Goal: Navigation & Orientation: Find specific page/section

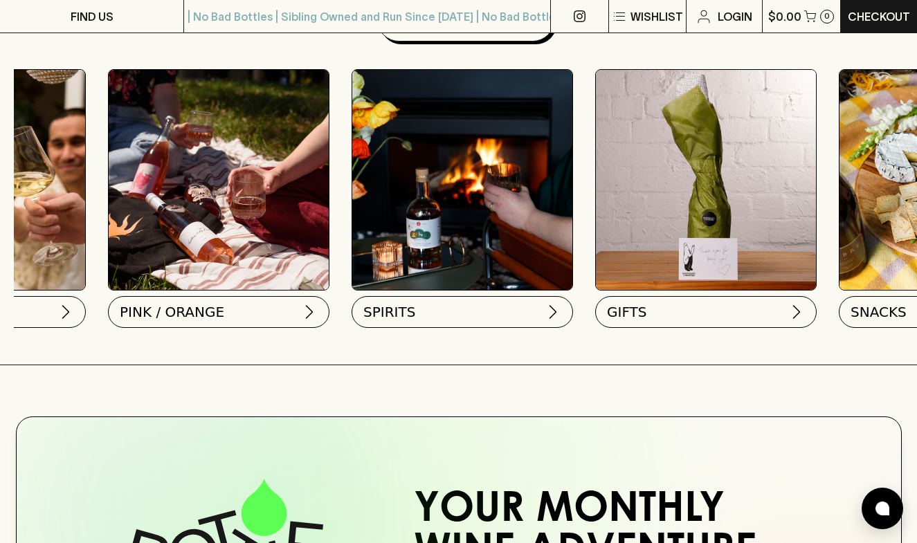
scroll to position [0, 905]
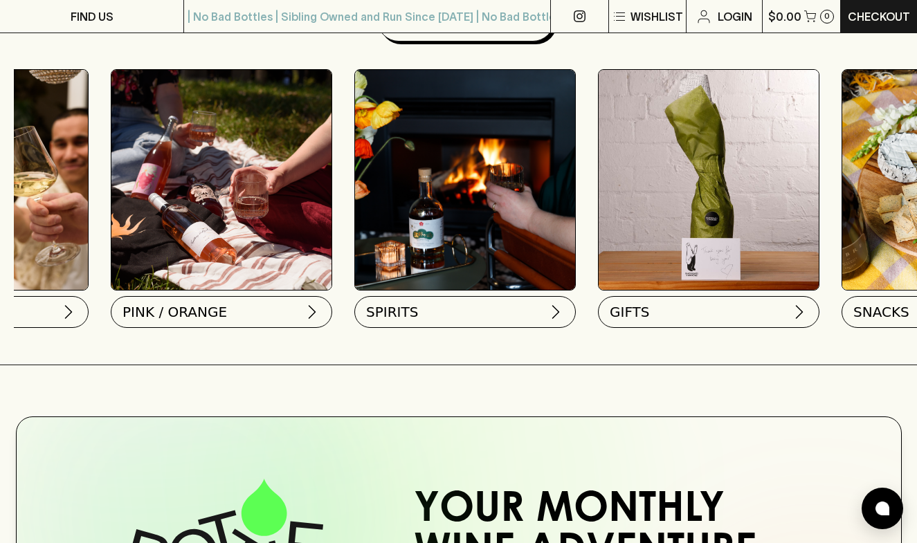
click at [523, 226] on img at bounding box center [465, 180] width 220 height 220
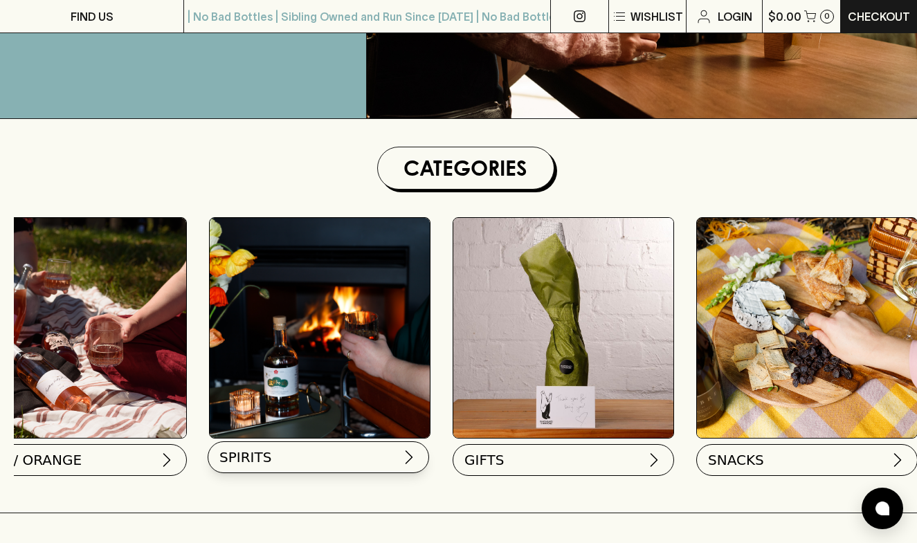
scroll to position [0, 1051]
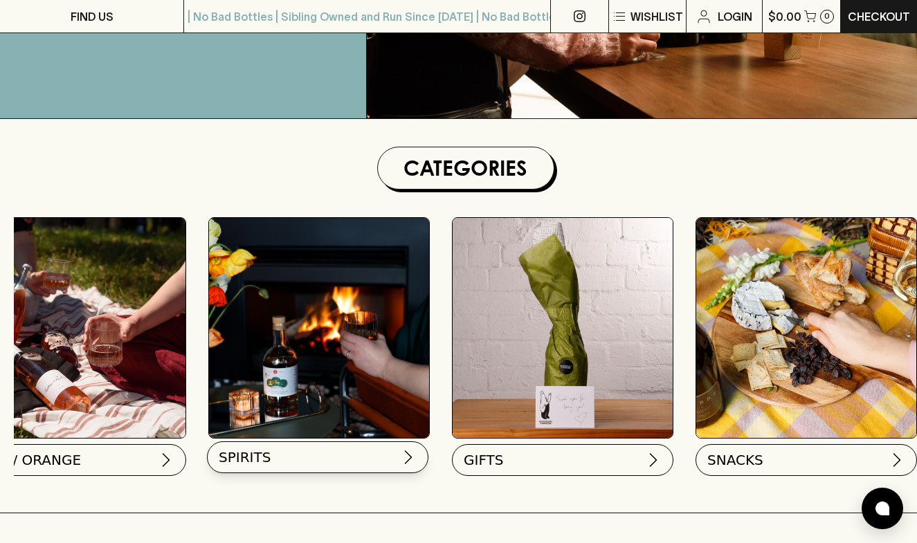
click at [308, 466] on button "SPIRITS" at bounding box center [317, 457] width 221 height 32
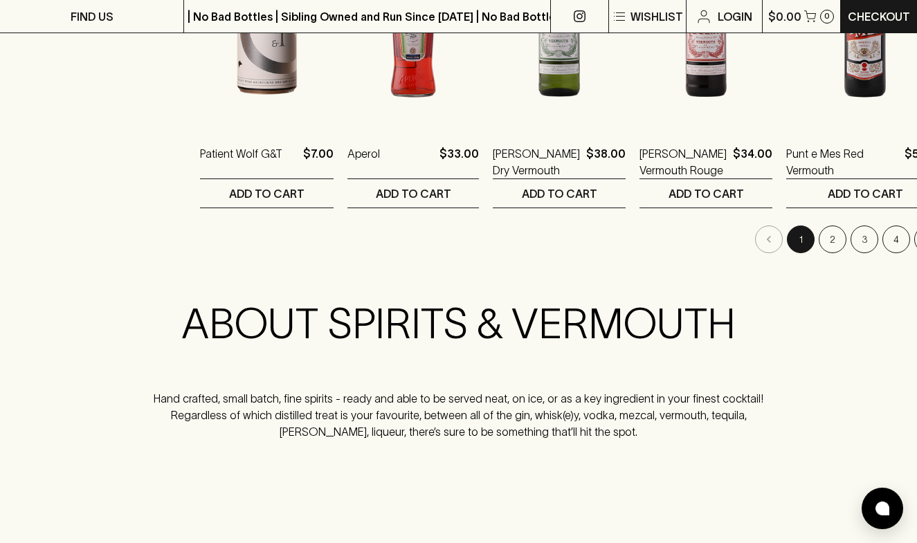
scroll to position [1499, 0]
click at [914, 242] on button "Go to next page" at bounding box center [928, 239] width 28 height 28
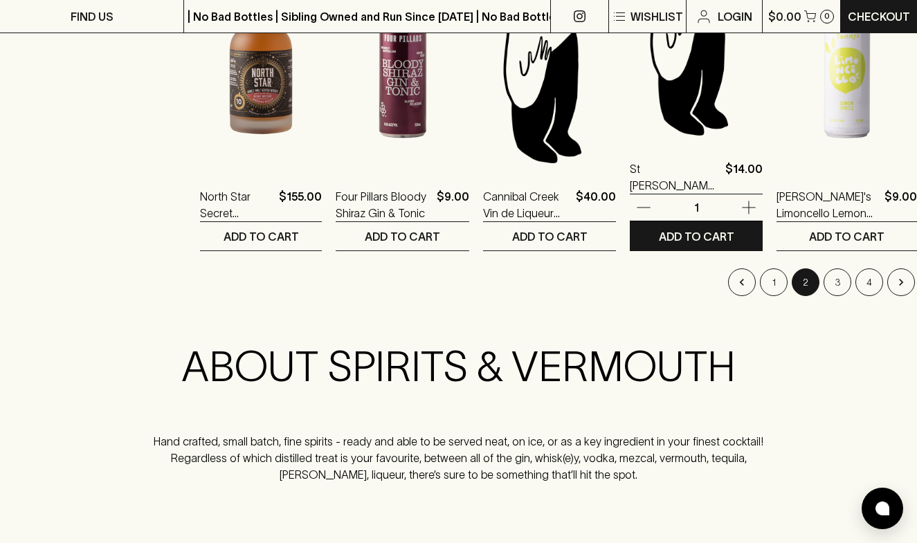
scroll to position [1443, 0]
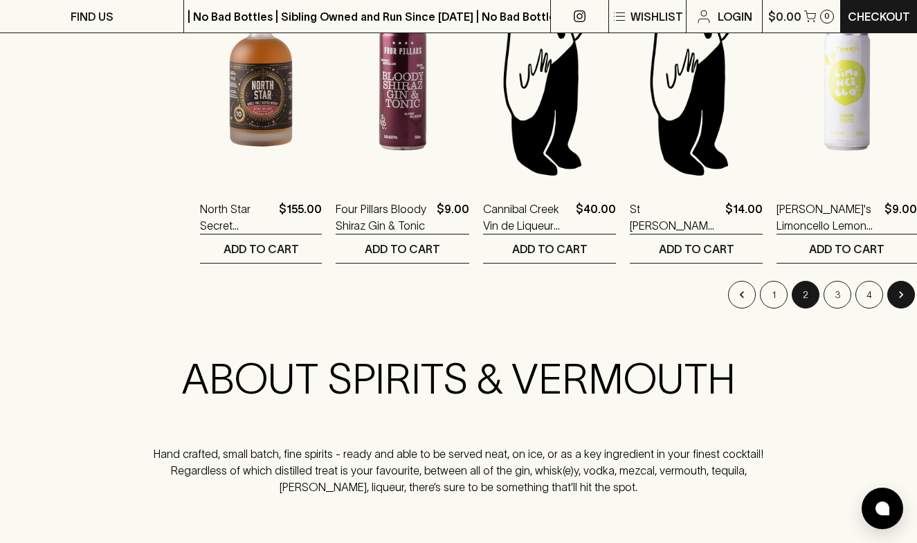
click at [887, 302] on button "Go to next page" at bounding box center [901, 295] width 28 height 28
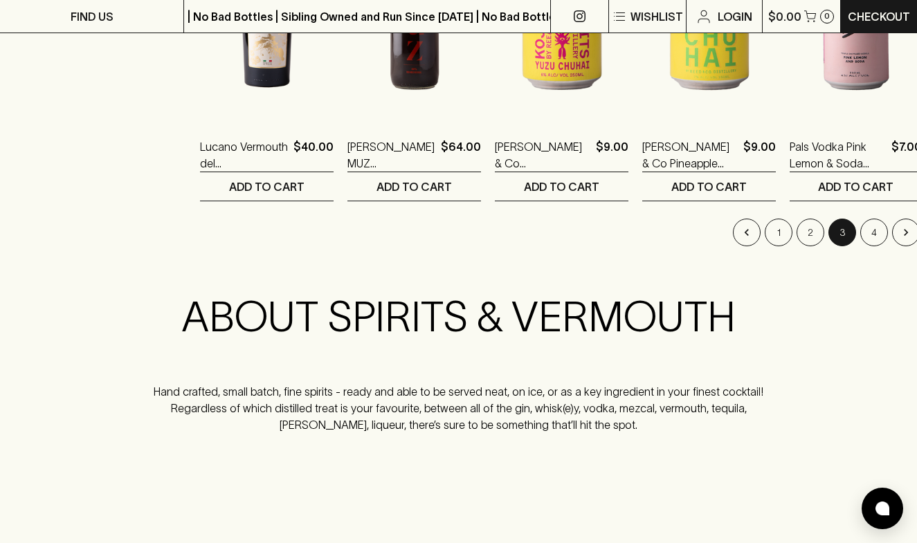
scroll to position [1506, 0]
click at [899, 235] on icon "Go to next page" at bounding box center [906, 232] width 14 height 14
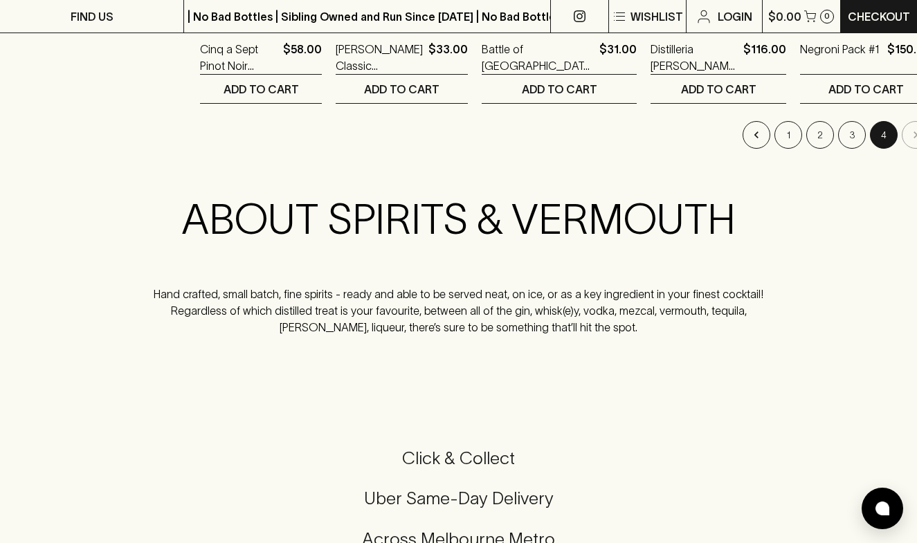
scroll to position [1030, 0]
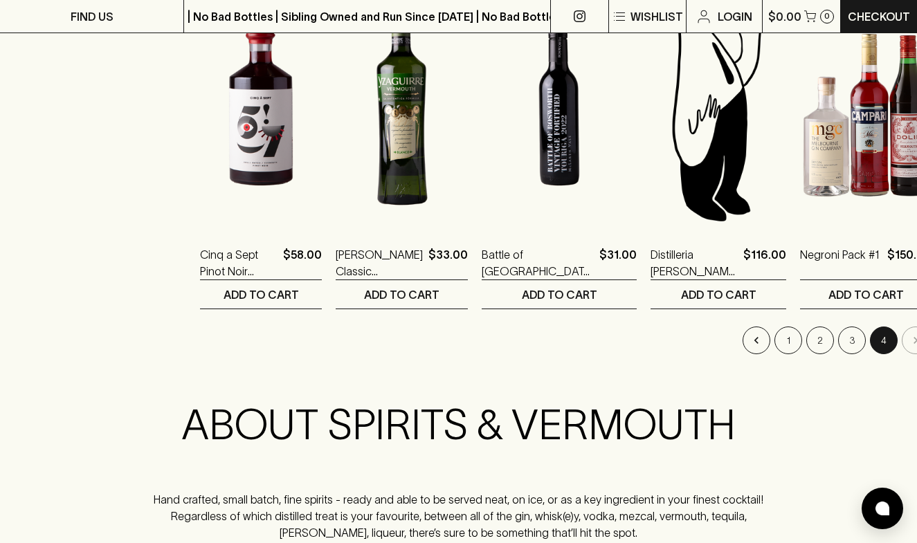
click at [899, 345] on li "pagination navigation" at bounding box center [915, 341] width 32 height 28
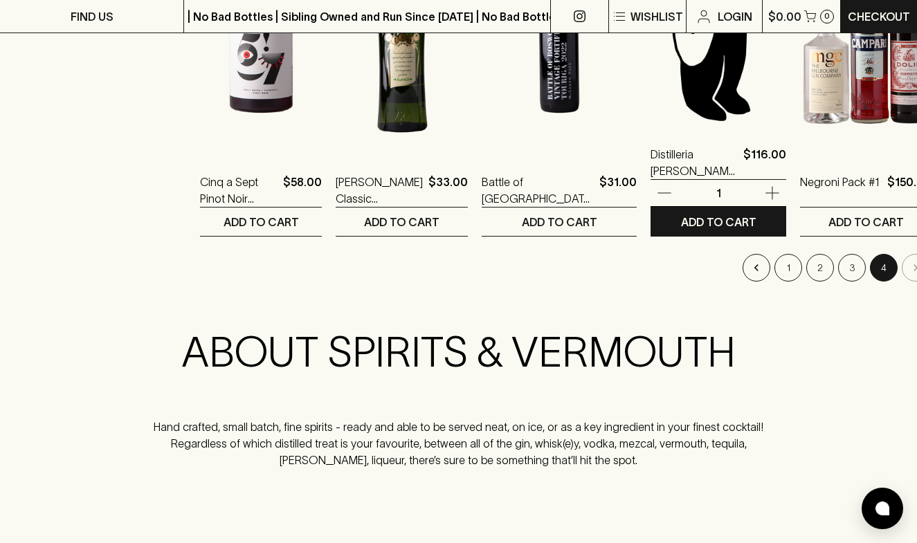
scroll to position [1172, 0]
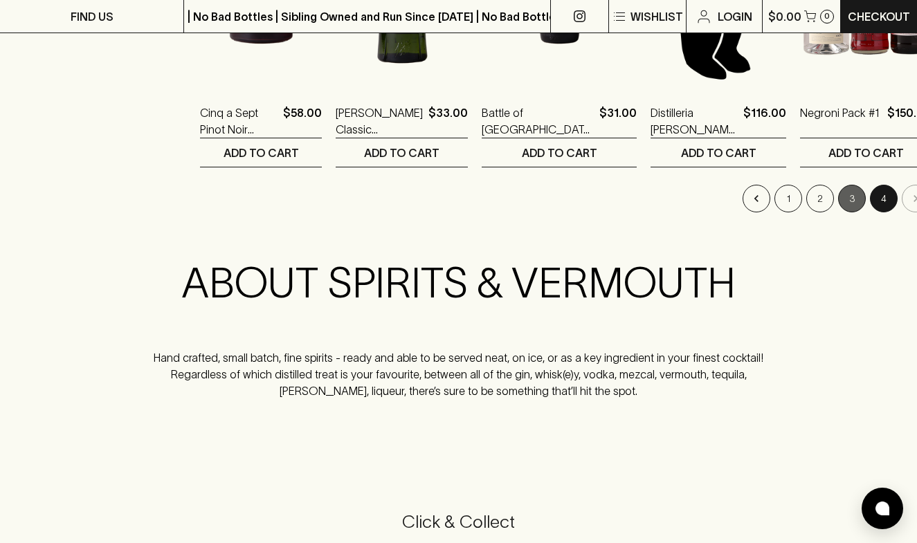
click at [838, 202] on button "3" at bounding box center [852, 199] width 28 height 28
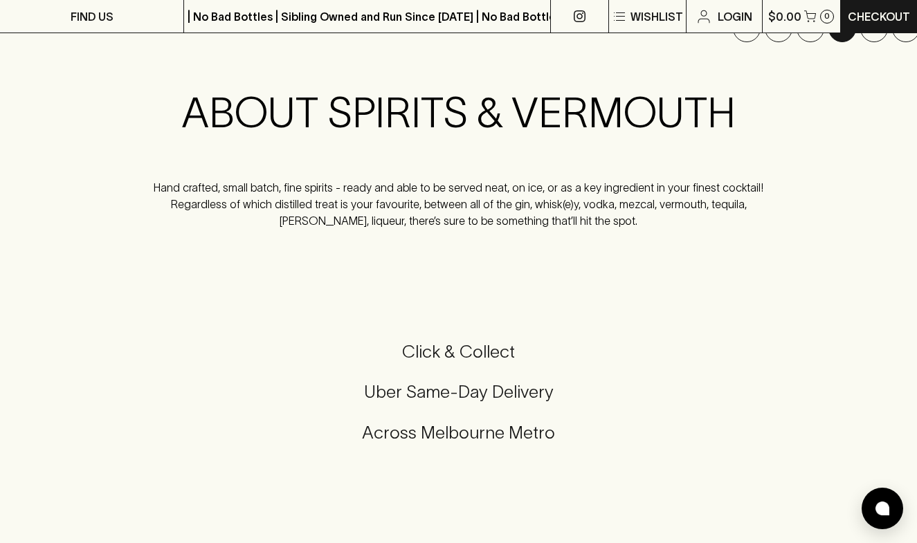
scroll to position [1766, 0]
